Goal: Navigation & Orientation: Find specific page/section

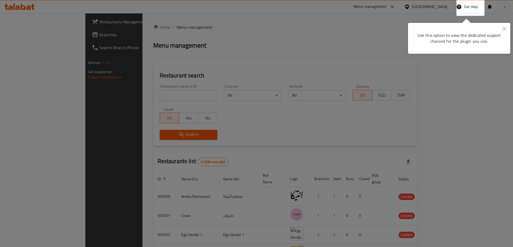
click at [506, 30] on icon "Close" at bounding box center [504, 29] width 4 height 4
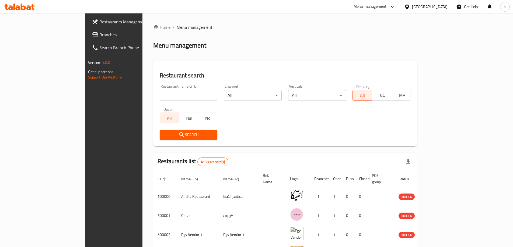
drag, startPoint x: 228, startPoint y: 154, endPoint x: 193, endPoint y: 150, distance: 35.3
click at [219, 152] on div "Home / Menu management Menu management Restaurant search Restaurant name or ID …" at bounding box center [285, 206] width 264 height 364
click at [436, 11] on div "[GEOGRAPHIC_DATA]" at bounding box center [426, 6] width 52 height 13
click at [438, 10] on div "[GEOGRAPHIC_DATA]" at bounding box center [426, 6] width 52 height 13
click at [445, 6] on div "[GEOGRAPHIC_DATA]" at bounding box center [430, 7] width 36 height 6
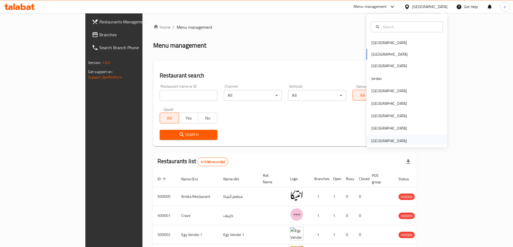
click at [389, 140] on div "[GEOGRAPHIC_DATA]" at bounding box center [389, 141] width 36 height 6
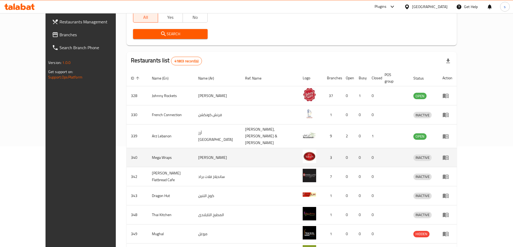
scroll to position [73, 0]
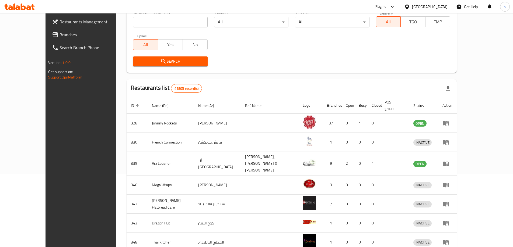
click at [427, 8] on div "[GEOGRAPHIC_DATA]" at bounding box center [430, 7] width 36 height 6
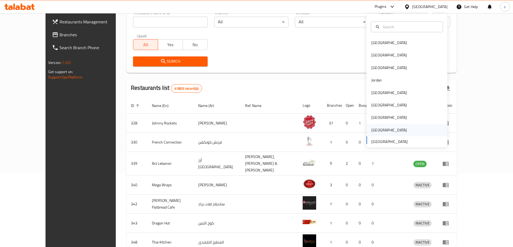
click at [385, 132] on div "[GEOGRAPHIC_DATA]" at bounding box center [389, 130] width 36 height 6
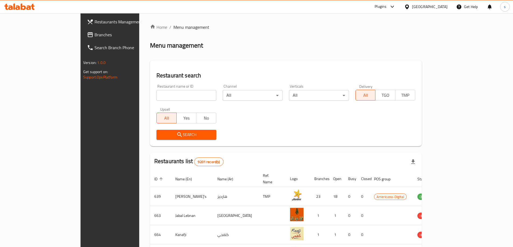
click at [443, 6] on div "[GEOGRAPHIC_DATA]" at bounding box center [430, 7] width 36 height 6
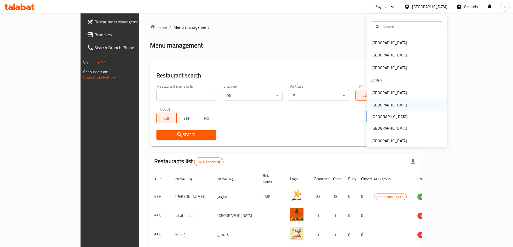
click at [385, 106] on div "[GEOGRAPHIC_DATA]" at bounding box center [406, 105] width 81 height 12
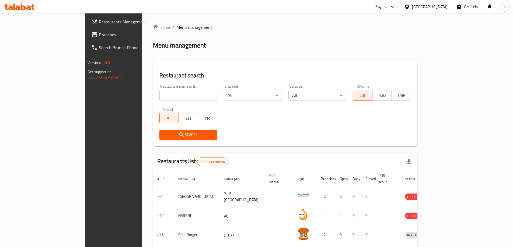
click at [446, 6] on div "[GEOGRAPHIC_DATA]" at bounding box center [430, 7] width 36 height 6
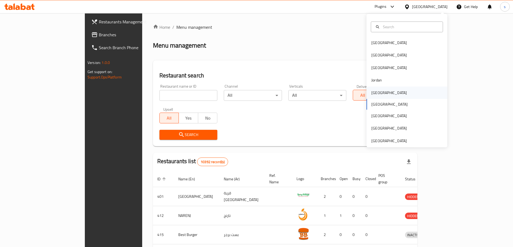
click at [390, 97] on div "[GEOGRAPHIC_DATA]" at bounding box center [406, 93] width 81 height 12
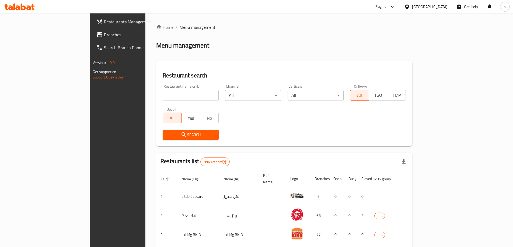
click at [440, 4] on div "[GEOGRAPHIC_DATA]" at bounding box center [430, 7] width 36 height 6
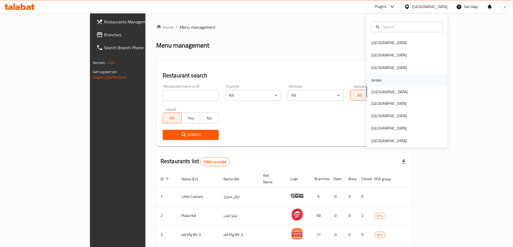
click at [390, 79] on div "Jordan" at bounding box center [406, 80] width 81 height 12
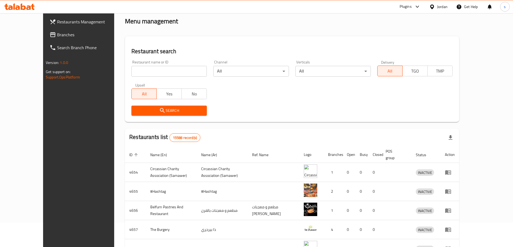
scroll to position [20, 0]
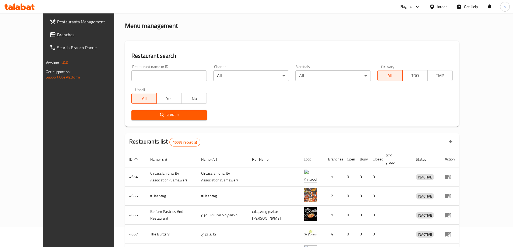
click at [445, 7] on div "Jordan" at bounding box center [442, 7] width 10 height 6
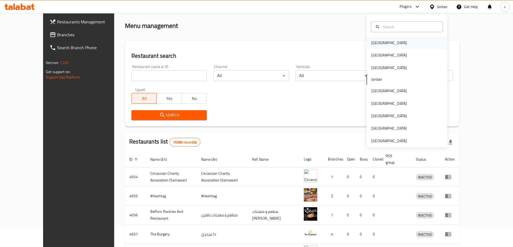
click at [386, 44] on div "[GEOGRAPHIC_DATA]" at bounding box center [406, 43] width 81 height 12
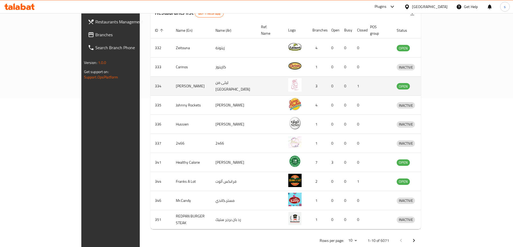
scroll to position [154, 0]
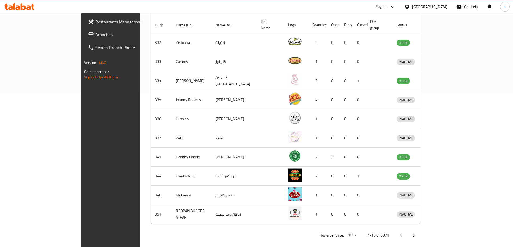
click at [227, 232] on div "Rows per page: 10 1-10 of 6071" at bounding box center [285, 236] width 271 height 14
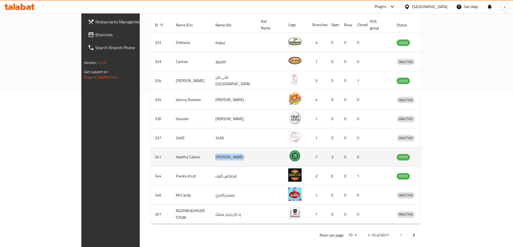
drag, startPoint x: 217, startPoint y: 150, endPoint x: 181, endPoint y: 153, distance: 36.2
click at [181, 153] on tr "341 Healthy Calorie هيلثي كالوري 7 3 0 0 OPEN" at bounding box center [294, 157] width 289 height 19
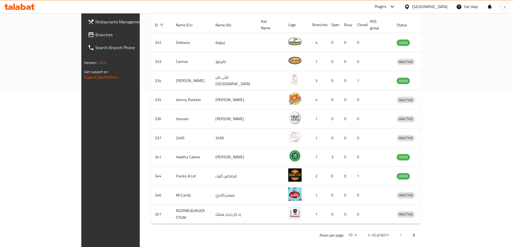
click at [229, 237] on div "Home / Menu management Menu management Restaurant search Restaurant name or ID …" at bounding box center [286, 56] width 292 height 394
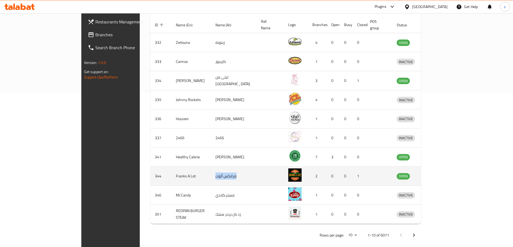
drag, startPoint x: 218, startPoint y: 174, endPoint x: 181, endPoint y: 174, distance: 37.7
click at [181, 174] on tr "344 Franks A Lot فرانكس ألوت 2 0 0 1 OPEN" at bounding box center [294, 176] width 289 height 19
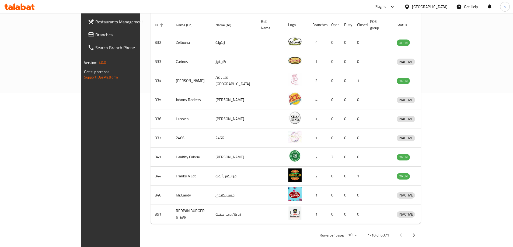
drag, startPoint x: 208, startPoint y: 229, endPoint x: 212, endPoint y: 224, distance: 6.5
click at [208, 229] on div "Rows per page: 10 1-10 of 6071" at bounding box center [285, 236] width 271 height 14
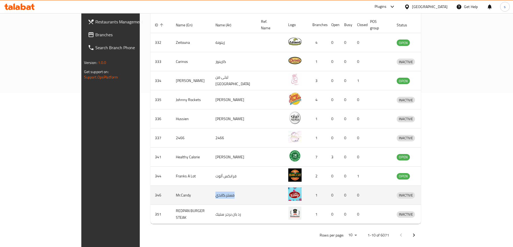
drag, startPoint x: 229, startPoint y: 191, endPoint x: 178, endPoint y: 196, distance: 51.7
click at [178, 196] on tr "346 Mr.Candy مستر.كاندي 1 0 0 0 INACTIVE" at bounding box center [294, 195] width 289 height 19
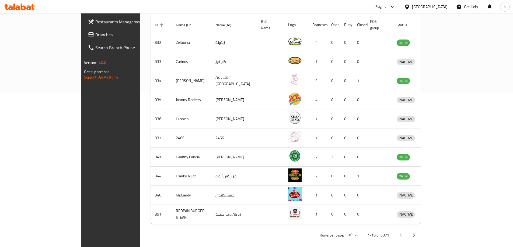
click at [193, 233] on div "Rows per page: 10 1-10 of 6071" at bounding box center [285, 236] width 271 height 14
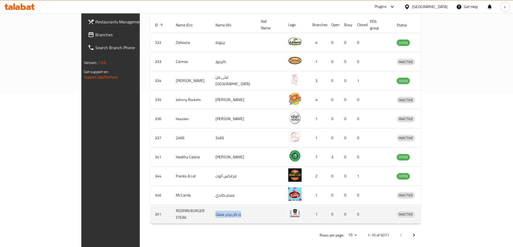
drag, startPoint x: 228, startPoint y: 212, endPoint x: 185, endPoint y: 212, distance: 42.5
click at [185, 212] on tr "351 REDPAN BURGER STEAK رد بان برجر ستيك 1 0 0 0 INACTIVE" at bounding box center [294, 214] width 289 height 19
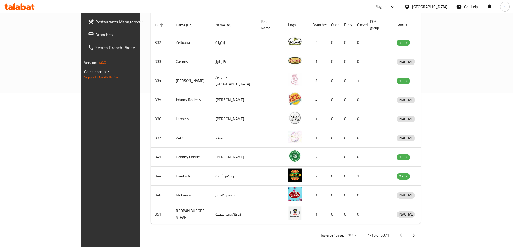
click at [192, 229] on div "Rows per page: 10 1-10 of 6071" at bounding box center [285, 236] width 271 height 14
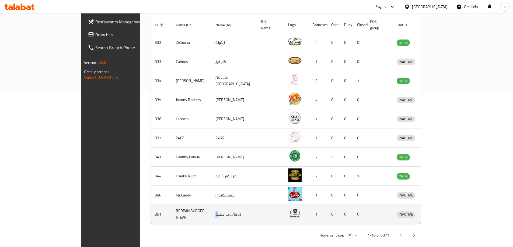
drag, startPoint x: 192, startPoint y: 209, endPoint x: 236, endPoint y: 207, distance: 43.9
click at [236, 207] on tr "351 REDPAN BURGER STEAK رد بان برجر ستيك 1 0 0 0 INACTIVE" at bounding box center [294, 214] width 289 height 19
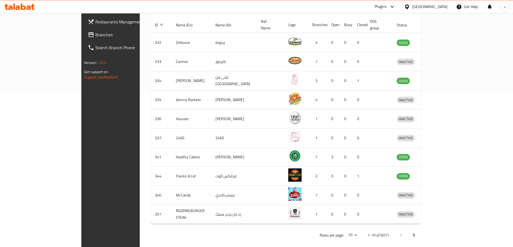
click at [221, 232] on div "Rows per page: 10 1-10 of 6071" at bounding box center [285, 236] width 271 height 14
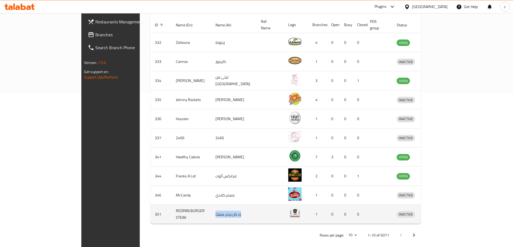
drag, startPoint x: 223, startPoint y: 205, endPoint x: 183, endPoint y: 209, distance: 40.3
click at [183, 209] on tr "351 REDPAN BURGER STEAK رد بان برجر ستيك 1 0 0 0 INACTIVE" at bounding box center [294, 214] width 289 height 19
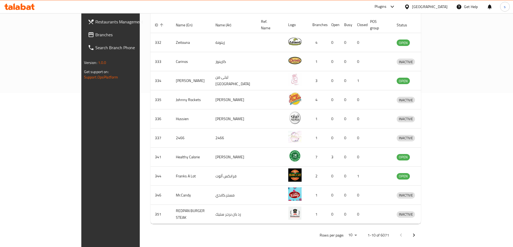
click at [194, 231] on div "Rows per page: 10 1-10 of 6071" at bounding box center [285, 236] width 271 height 14
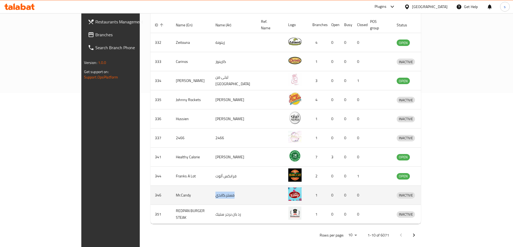
drag, startPoint x: 190, startPoint y: 191, endPoint x: 222, endPoint y: 190, distance: 32.1
click at [222, 190] on td "مستر.كاندي" at bounding box center [233, 195] width 45 height 19
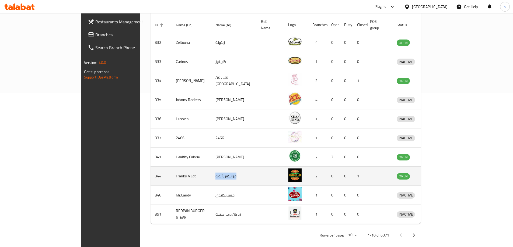
drag, startPoint x: 222, startPoint y: 170, endPoint x: 176, endPoint y: 173, distance: 45.6
click at [176, 173] on tr "344 Franks A Lot فرانكس ألوت 2 0 0 1 OPEN" at bounding box center [294, 176] width 289 height 19
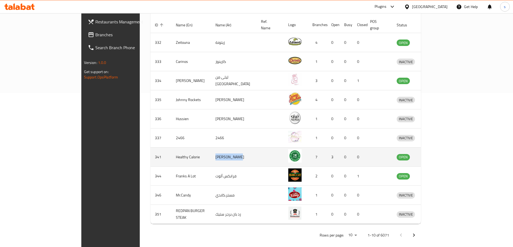
drag, startPoint x: 183, startPoint y: 148, endPoint x: 233, endPoint y: 148, distance: 49.5
click at [233, 148] on tr "341 Healthy Calorie هيلثي كالوري 7 3 0 0 OPEN" at bounding box center [294, 157] width 289 height 19
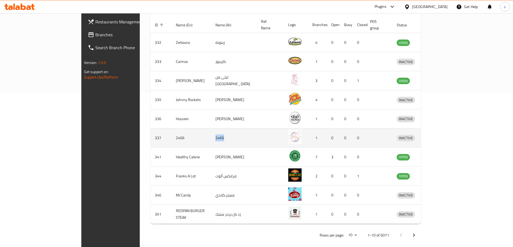
drag, startPoint x: 224, startPoint y: 133, endPoint x: 173, endPoint y: 139, distance: 51.3
click at [173, 139] on tr "337 2466 2466 1 0 0 0 INACTIVE" at bounding box center [294, 138] width 289 height 19
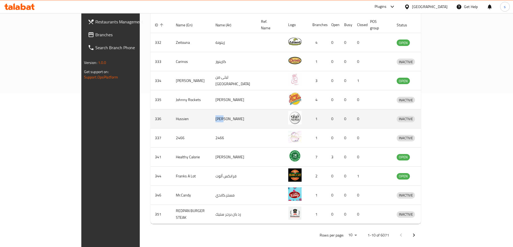
drag, startPoint x: 180, startPoint y: 117, endPoint x: 226, endPoint y: 117, distance: 46.3
click at [226, 117] on tr "336 Hussien حسين 1 0 0 0 INACTIVE" at bounding box center [294, 119] width 289 height 19
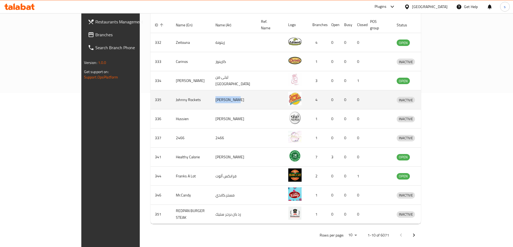
drag, startPoint x: 217, startPoint y: 96, endPoint x: 167, endPoint y: 90, distance: 50.1
click at [165, 101] on tr "335 Johnny Rockets جوني روكيتس 4 0 0 0 INACTIVE" at bounding box center [294, 99] width 289 height 19
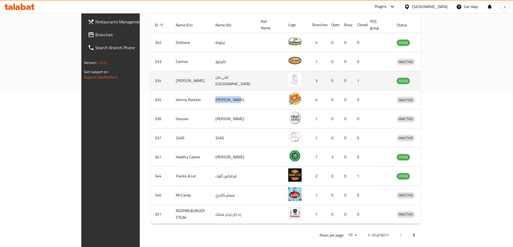
drag, startPoint x: 184, startPoint y: 75, endPoint x: 229, endPoint y: 74, distance: 45.0
click at [229, 74] on tr "334 Leila Min Lebnan ليلى من لبنان 3 0 0 1 OPEN" at bounding box center [294, 80] width 289 height 19
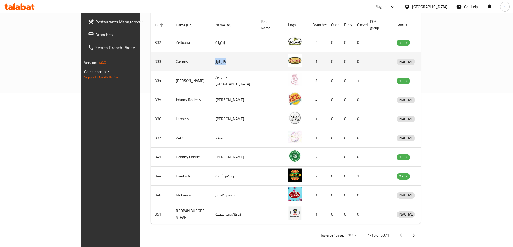
drag, startPoint x: 211, startPoint y: 59, endPoint x: 161, endPoint y: 65, distance: 50.7
click at [161, 65] on tr "333 Carinos كارينوز 1 0 0 0 INACTIVE" at bounding box center [294, 61] width 289 height 19
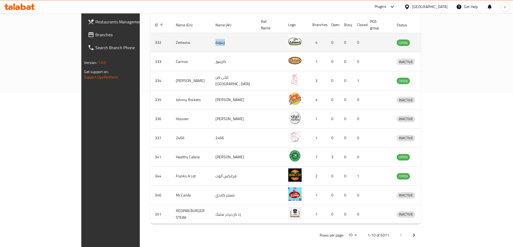
drag, startPoint x: 202, startPoint y: 37, endPoint x: 229, endPoint y: 33, distance: 27.1
click at [228, 33] on tr "332 Zeitouna زيتونة 4 0 0 0 OPEN" at bounding box center [294, 42] width 289 height 19
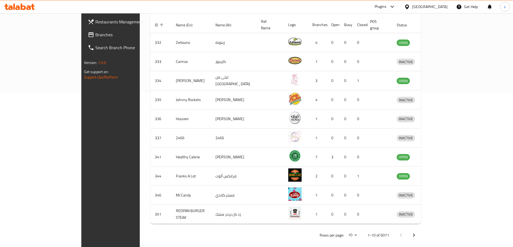
click at [226, 232] on div "Rows per page: 10 1-10 of 6071" at bounding box center [285, 236] width 271 height 14
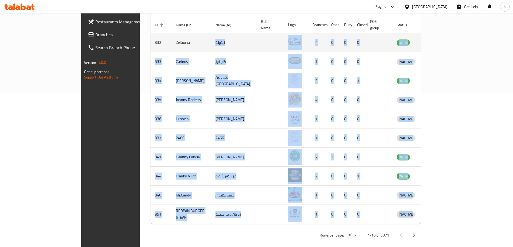
drag, startPoint x: 227, startPoint y: 225, endPoint x: 183, endPoint y: 30, distance: 200.6
click at [183, 30] on div "Home / Menu management Menu management Restaurant search Restaurant name or ID …" at bounding box center [285, 56] width 271 height 373
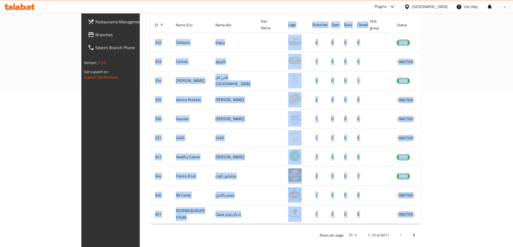
drag, startPoint x: 92, startPoint y: 92, endPoint x: 390, endPoint y: 258, distance: 340.4
click at [353, 246] on div "Home / Menu management Menu management Restaurant search Restaurant name or ID …" at bounding box center [286, 56] width 292 height 394
click at [352, 237] on div "Home / Menu management Menu management Restaurant search Restaurant name or ID …" at bounding box center [286, 56] width 292 height 394
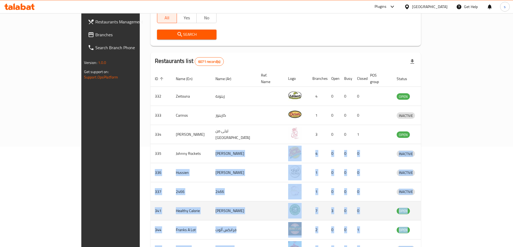
scroll to position [0, 0]
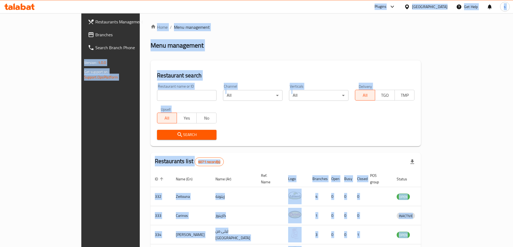
drag, startPoint x: 507, startPoint y: 220, endPoint x: 48, endPoint y: 9, distance: 505.1
click at [48, 13] on div "​ Plugins Bahrain Get Help s Restaurants Management Branches Search Branch Phon…" at bounding box center [256, 130] width 513 height 234
click at [190, 51] on div "Home / Menu management Menu management Restaurant search Restaurant name or ID …" at bounding box center [285, 210] width 271 height 373
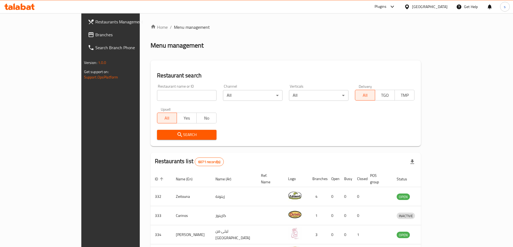
click at [265, 130] on div "Search" at bounding box center [286, 135] width 264 height 16
click at [266, 131] on div "Search" at bounding box center [286, 135] width 264 height 16
click at [159, 45] on div "Menu management" at bounding box center [285, 45] width 271 height 9
drag, startPoint x: 220, startPoint y: 133, endPoint x: 94, endPoint y: 133, distance: 126.3
click at [140, 133] on div "Home / Menu management Menu management Restaurant search Restaurant name or ID …" at bounding box center [286, 210] width 292 height 394
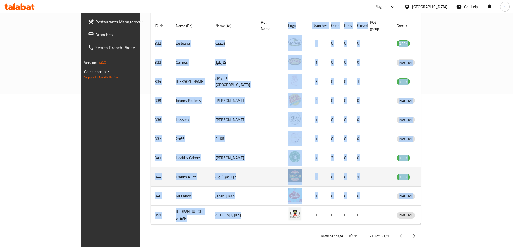
scroll to position [154, 0]
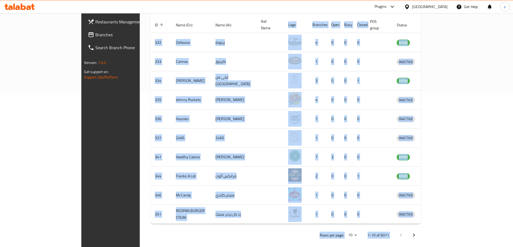
drag, startPoint x: 97, startPoint y: 68, endPoint x: 517, endPoint y: 234, distance: 451.5
click at [281, 234] on div "Rows per page: 10 1-10 of 6071" at bounding box center [285, 236] width 271 height 14
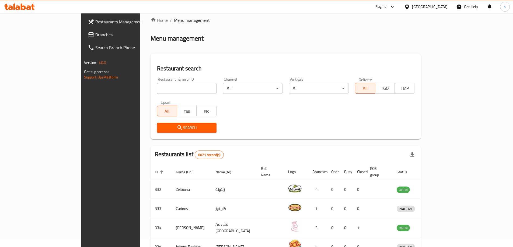
scroll to position [0, 0]
